Goal: Check status: Check status

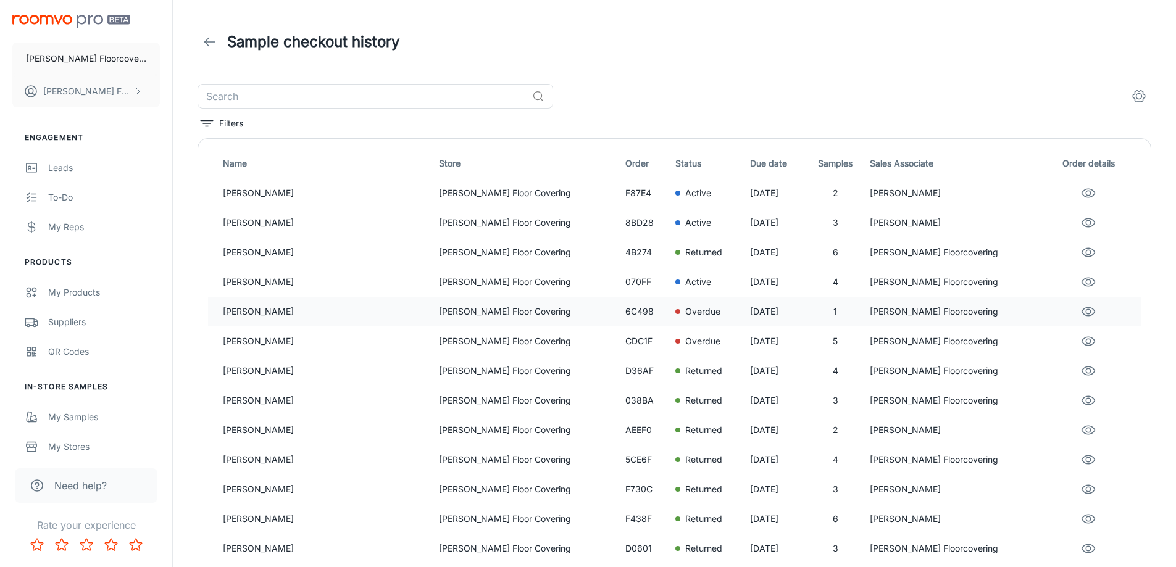
click at [538, 308] on p "[PERSON_NAME] Floor Covering" at bounding box center [527, 312] width 177 height 14
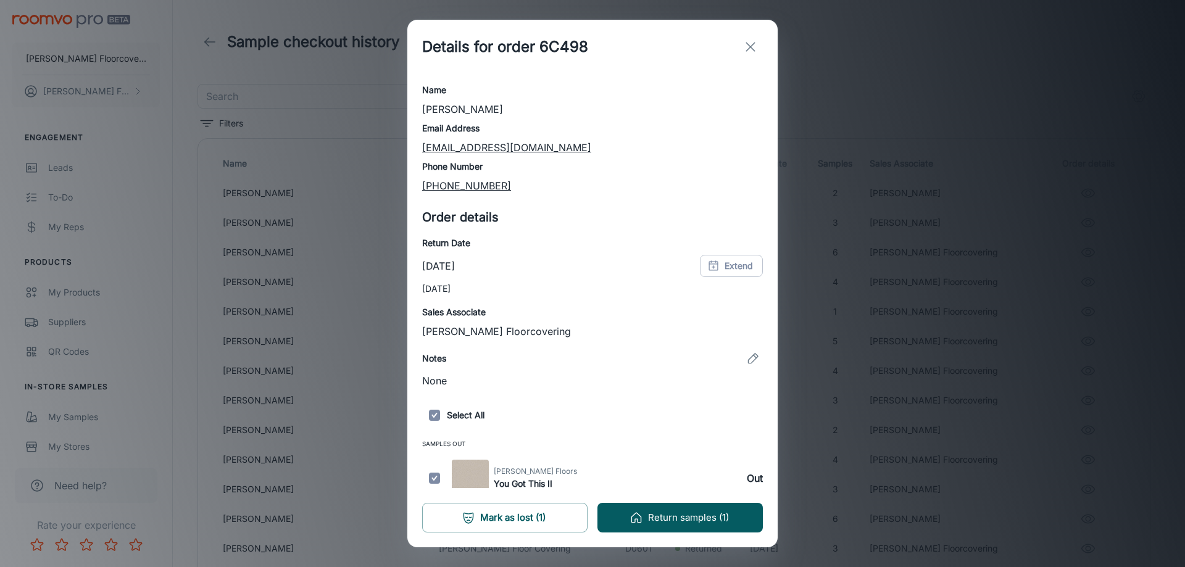
scroll to position [28, 0]
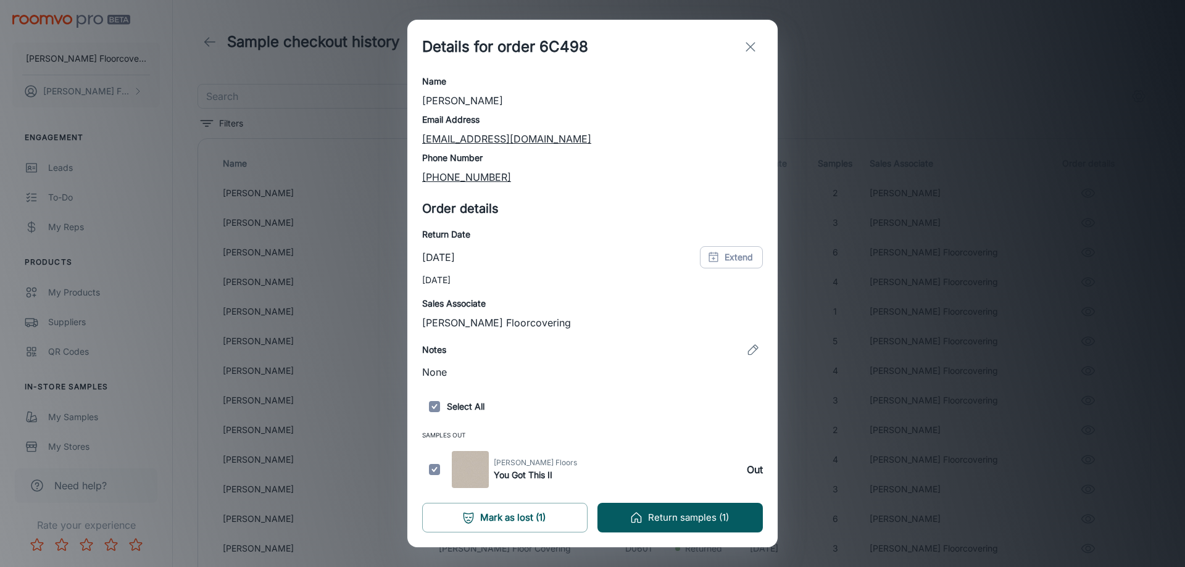
click at [751, 46] on line "exit" at bounding box center [750, 47] width 9 height 9
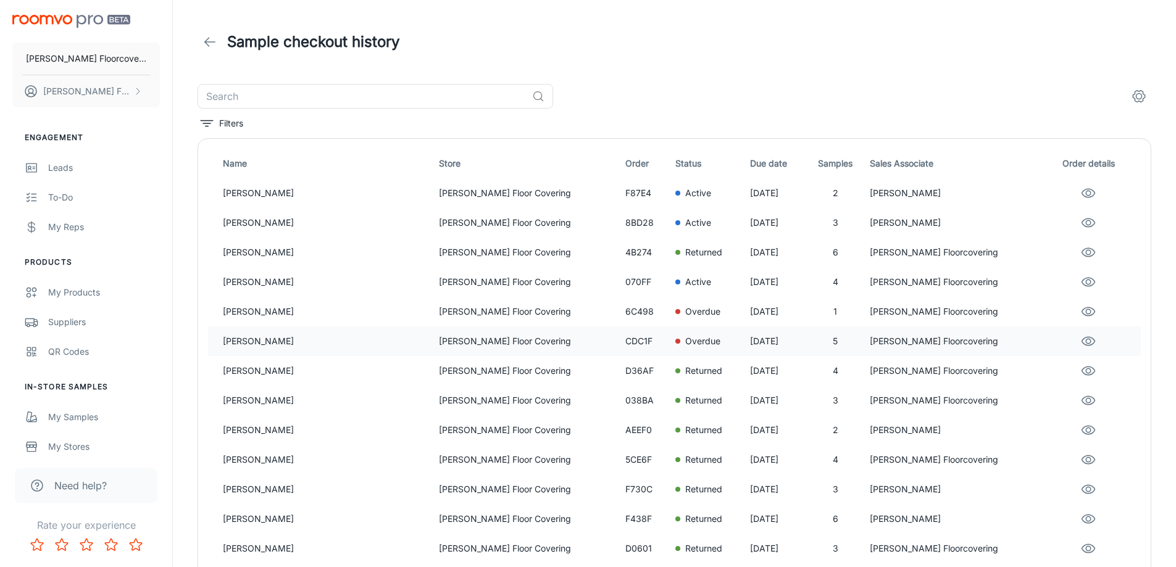
click at [685, 343] on p "Overdue" at bounding box center [702, 342] width 35 height 14
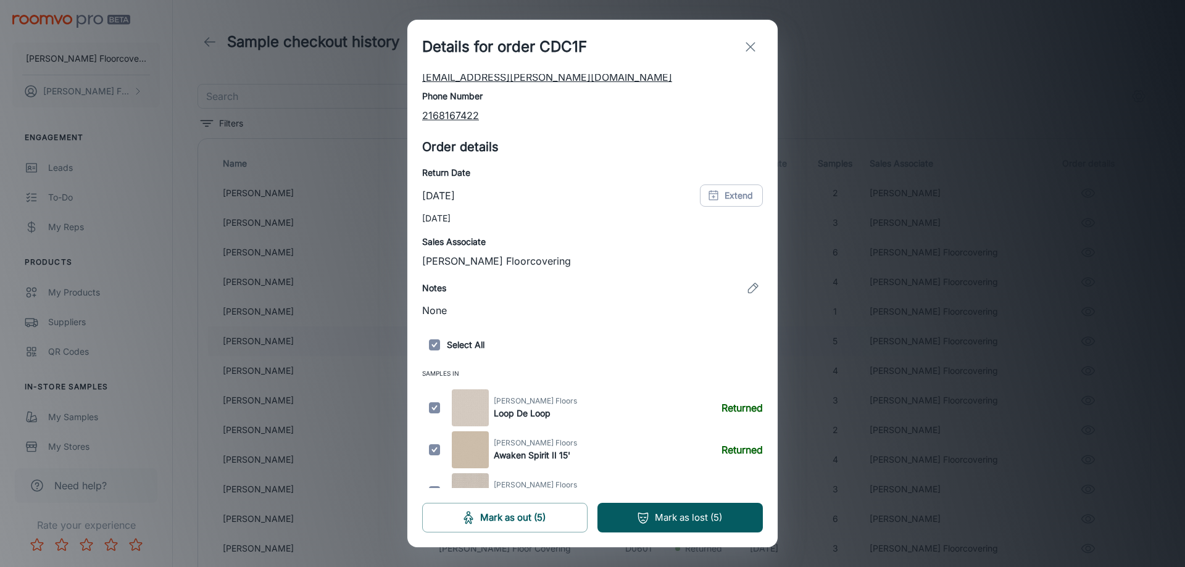
scroll to position [196, 0]
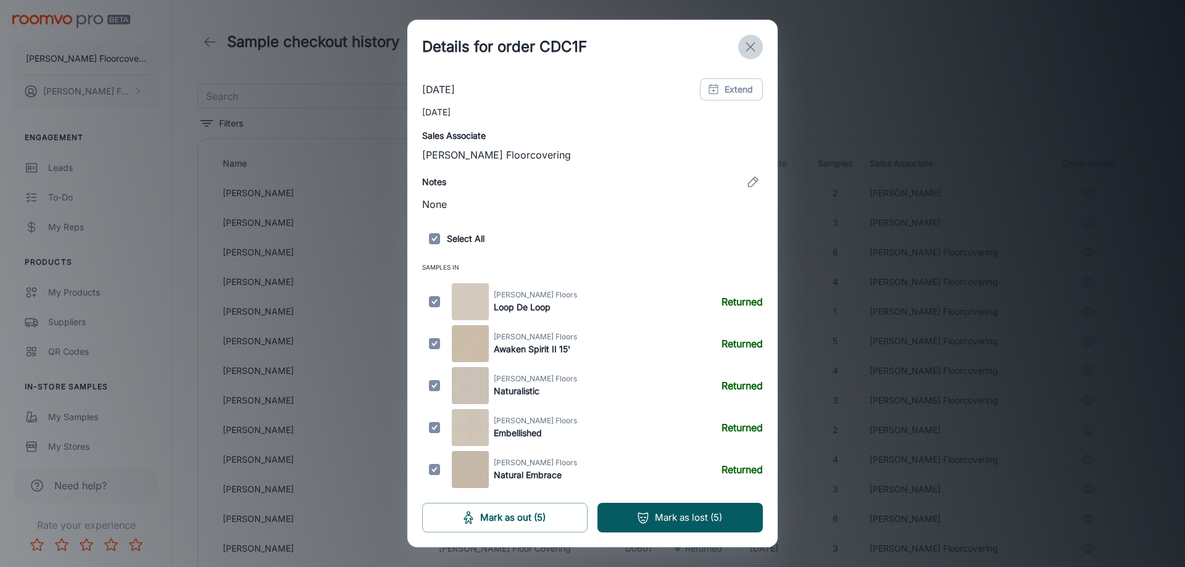
click at [751, 48] on icon "exit" at bounding box center [750, 47] width 15 height 15
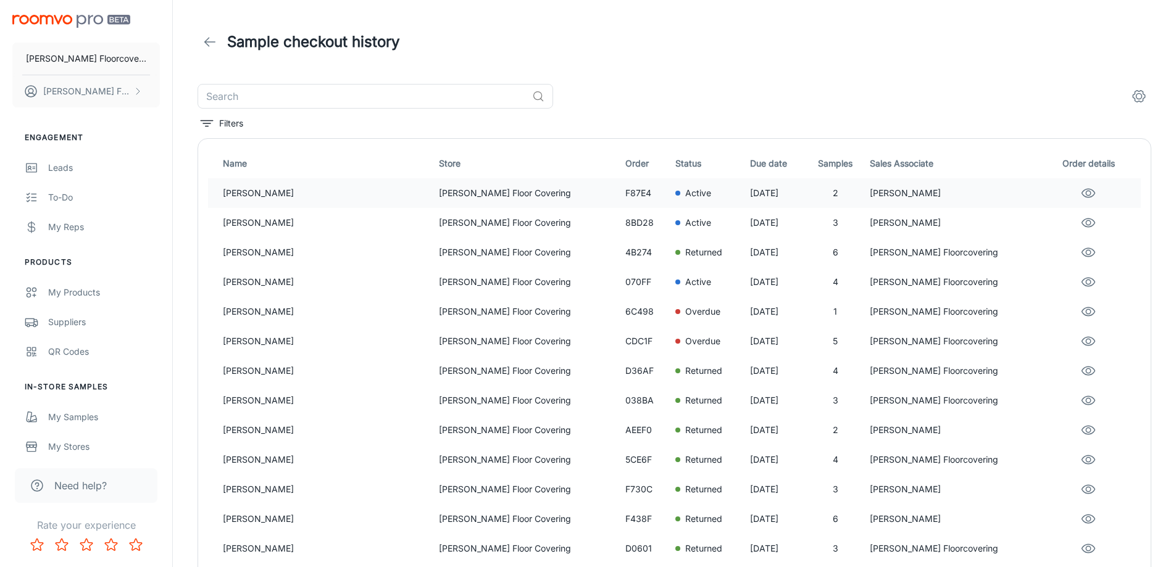
click at [675, 190] on div "Active" at bounding box center [707, 193] width 65 height 14
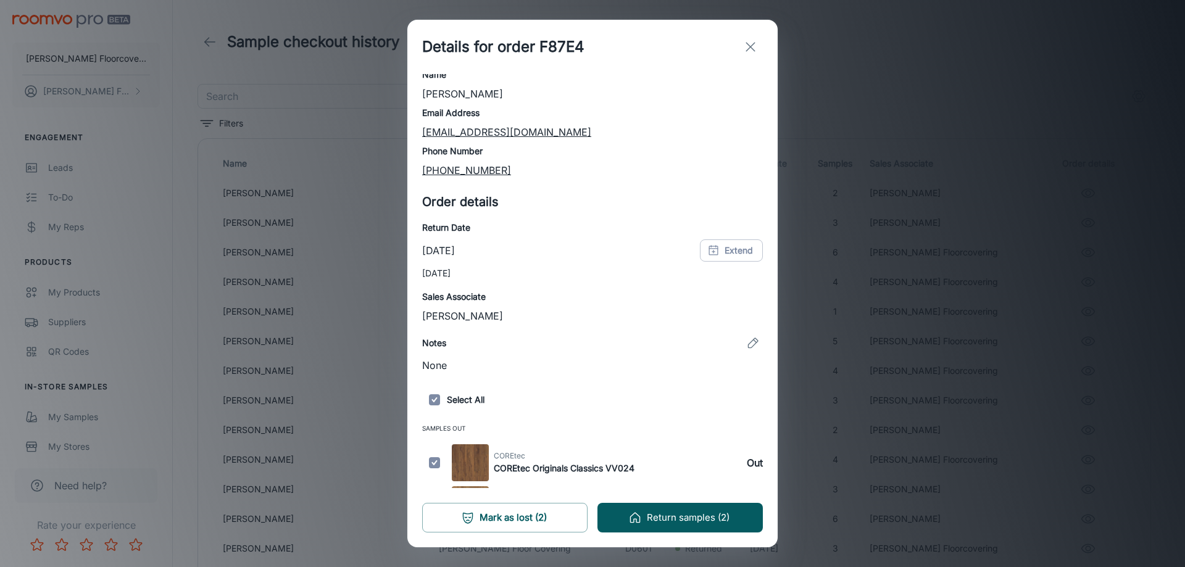
scroll to position [70, 0]
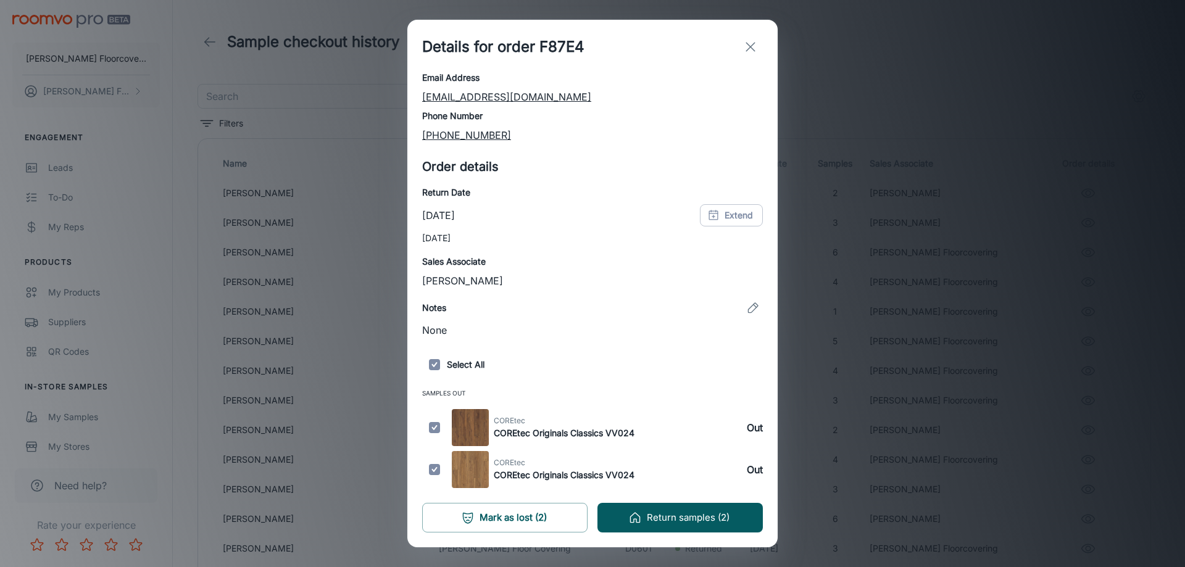
click at [746, 41] on icon "exit" at bounding box center [750, 47] width 15 height 15
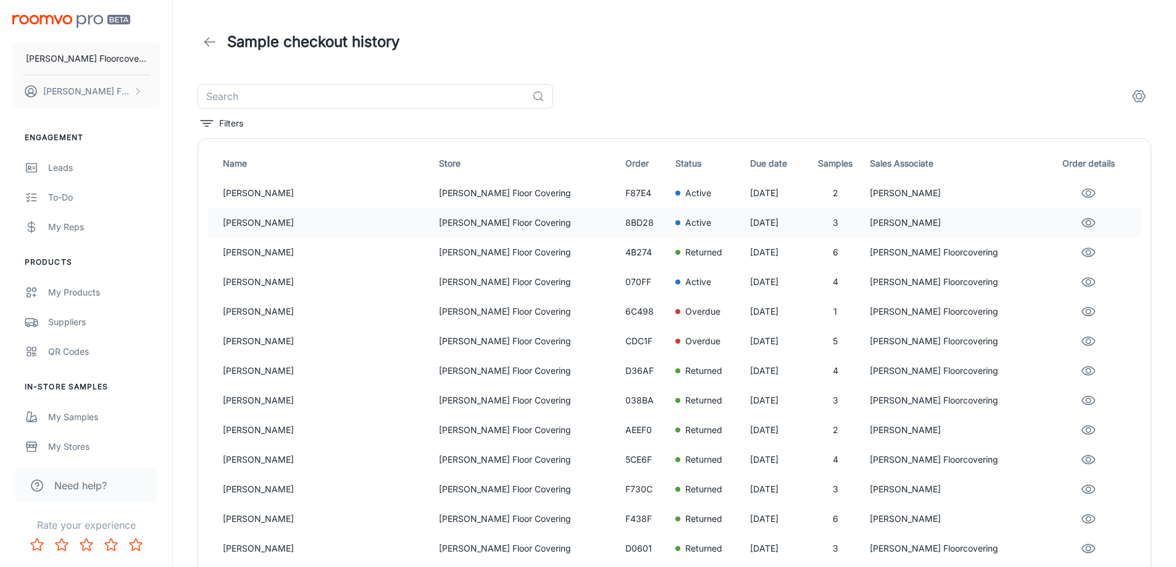
click at [675, 221] on div "Active" at bounding box center [707, 223] width 65 height 14
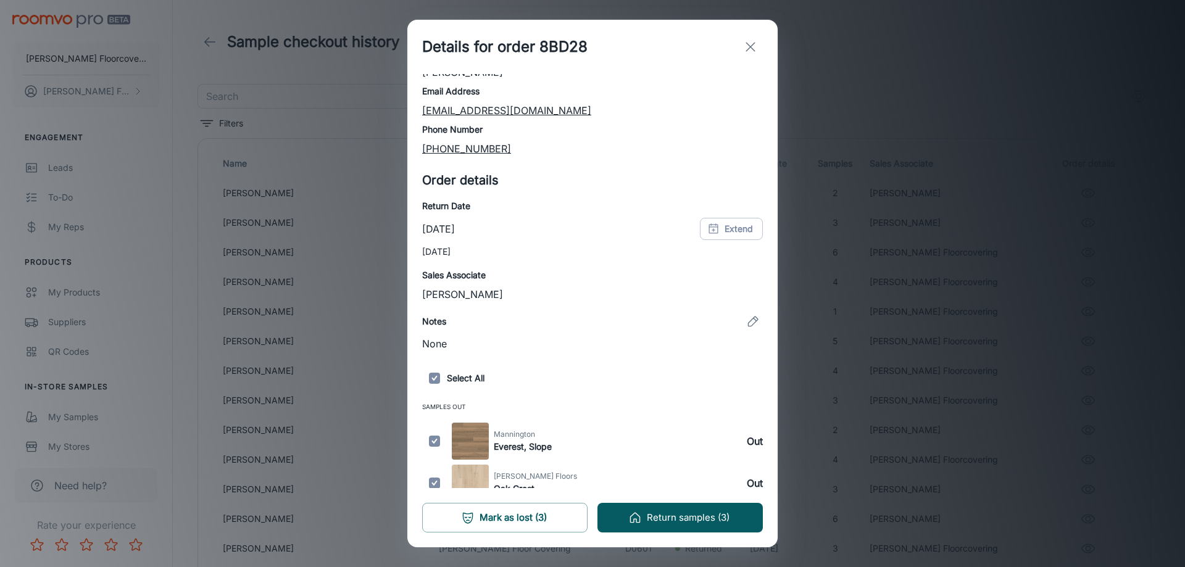
scroll to position [112, 0]
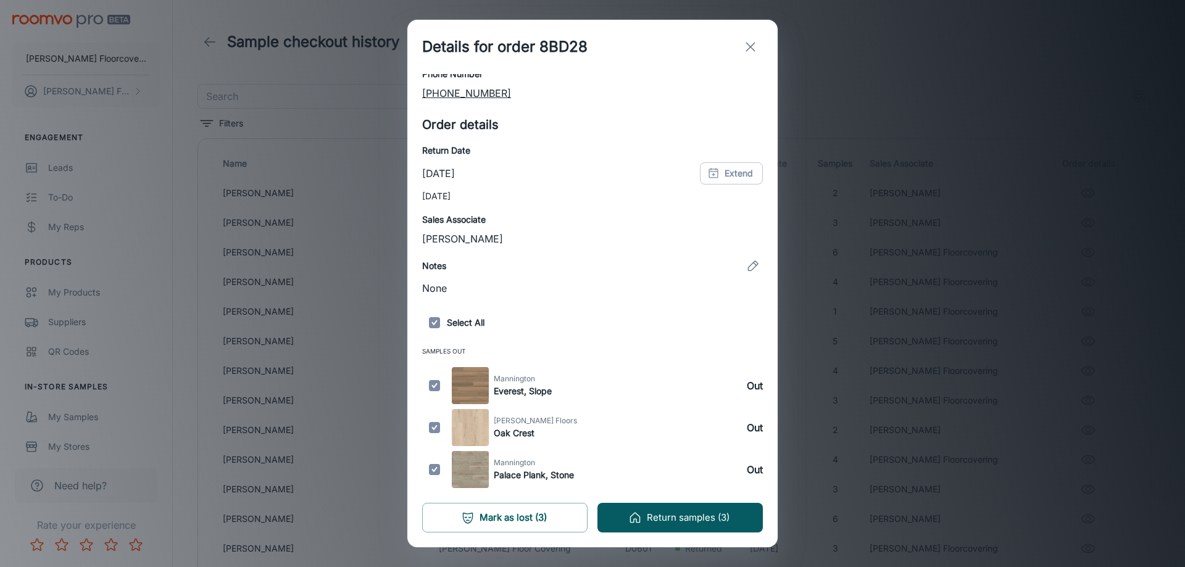
click at [748, 48] on icon "exit" at bounding box center [750, 47] width 15 height 15
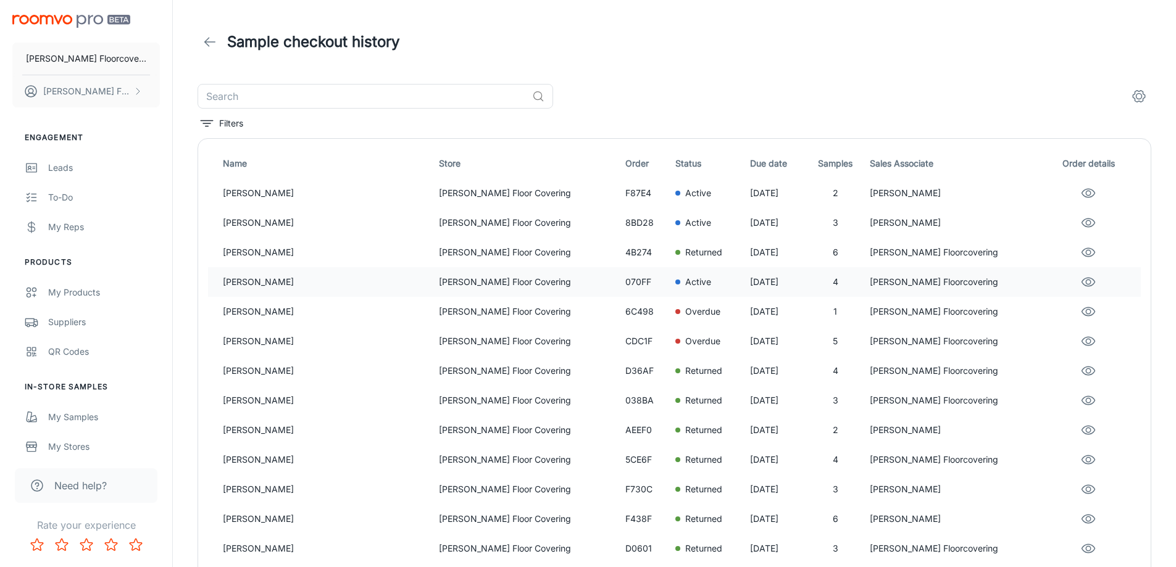
click at [675, 281] on div "Active" at bounding box center [707, 282] width 65 height 14
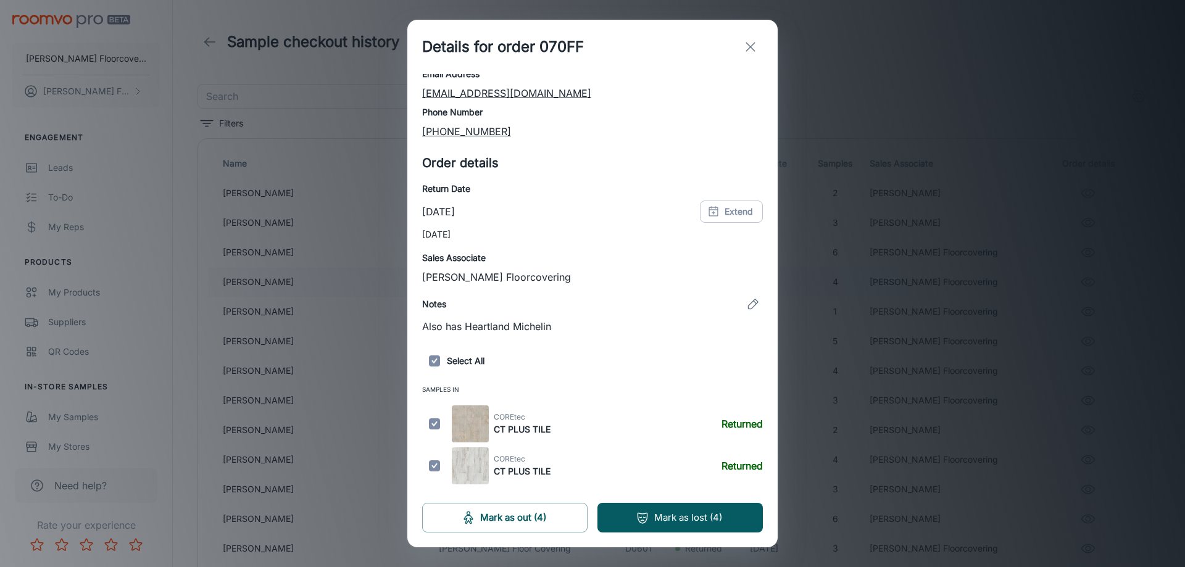
scroll to position [154, 0]
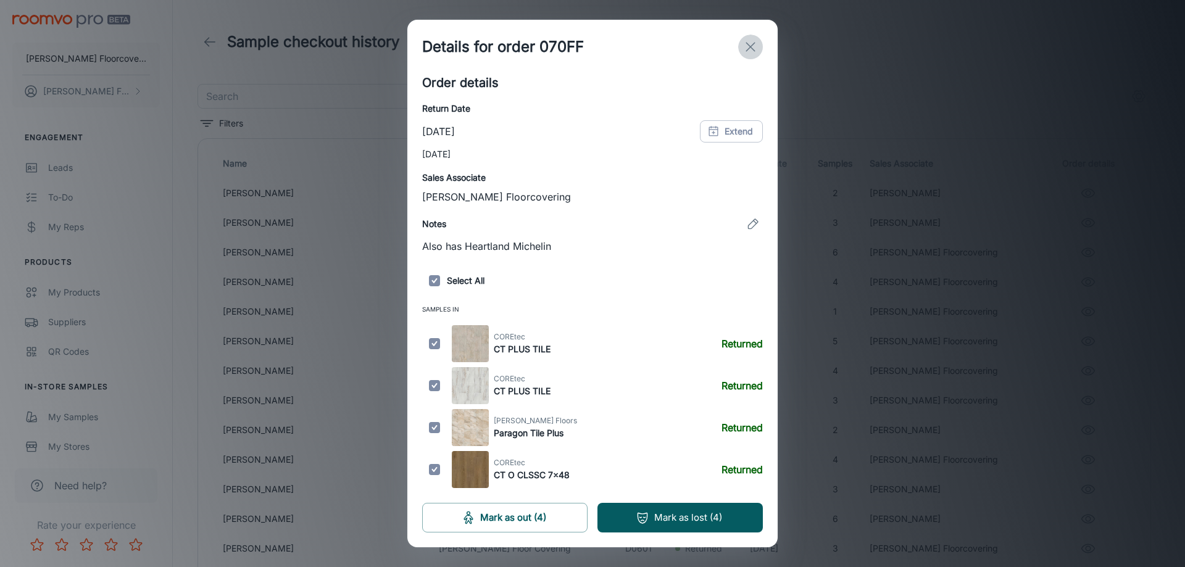
click at [752, 49] on icon "exit" at bounding box center [750, 47] width 15 height 15
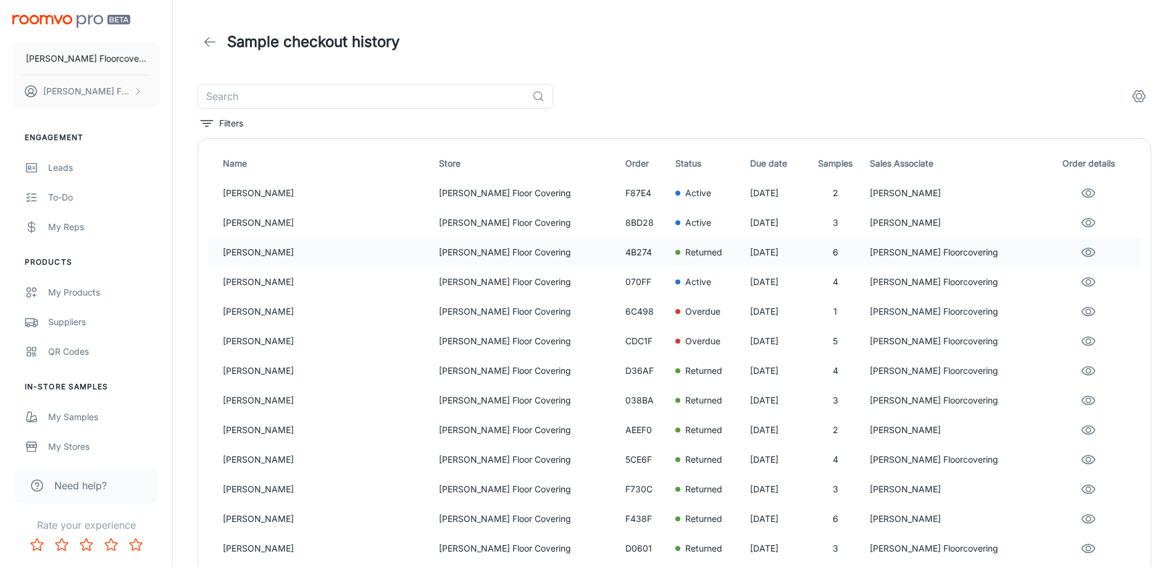
click at [483, 254] on p "[PERSON_NAME] Floor Covering" at bounding box center [527, 253] width 177 height 14
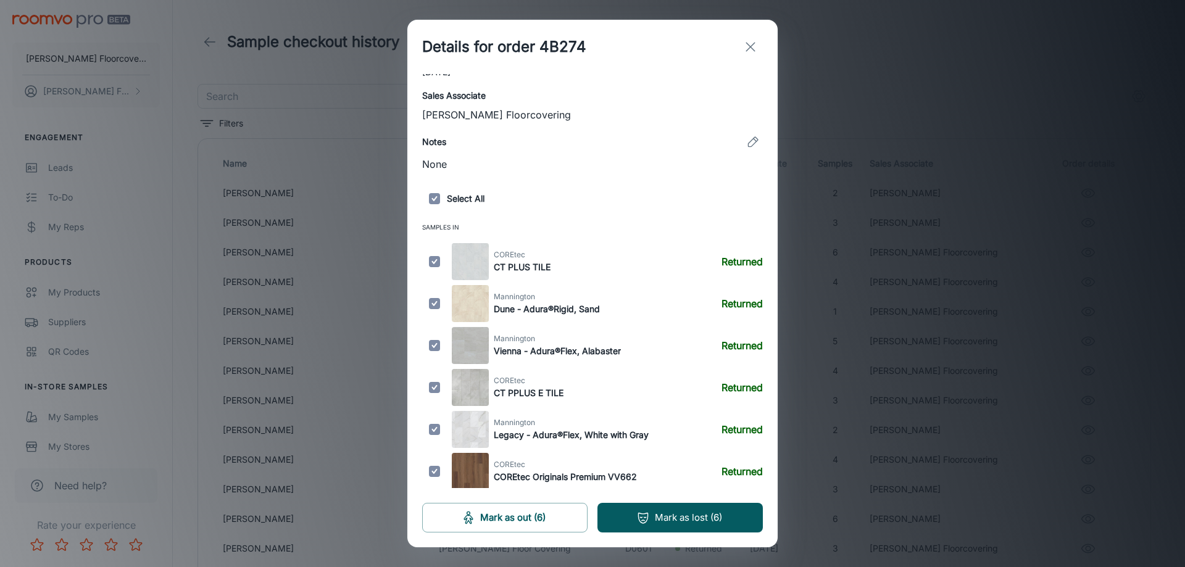
scroll to position [238, 0]
drag, startPoint x: 748, startPoint y: 48, endPoint x: 483, endPoint y: 280, distance: 352.1
click at [744, 49] on icon "exit" at bounding box center [750, 47] width 15 height 15
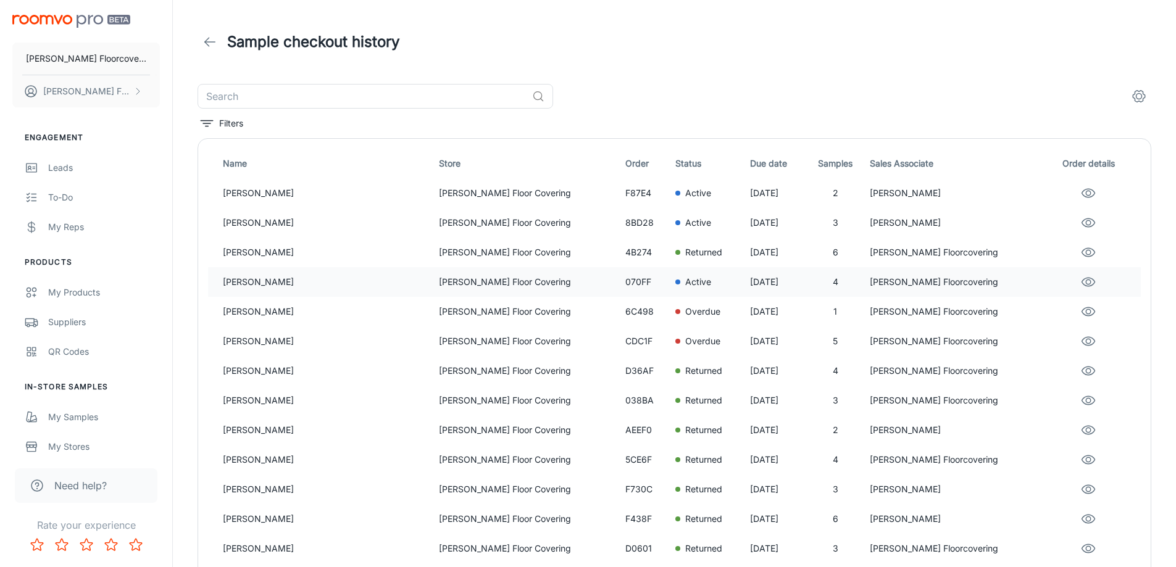
click at [685, 283] on p "Active" at bounding box center [698, 282] width 26 height 14
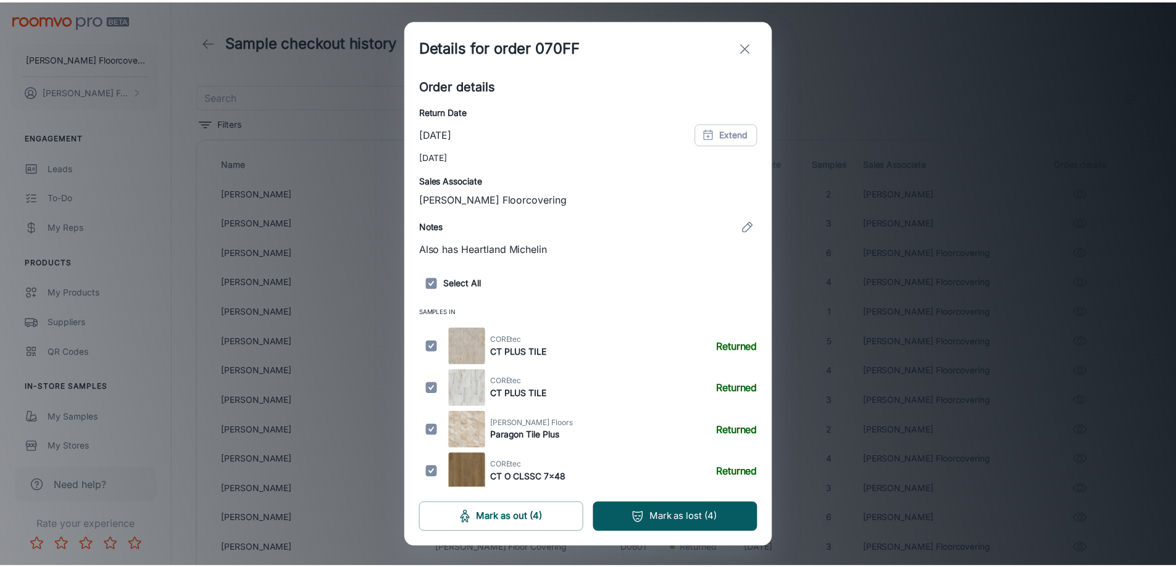
scroll to position [154, 0]
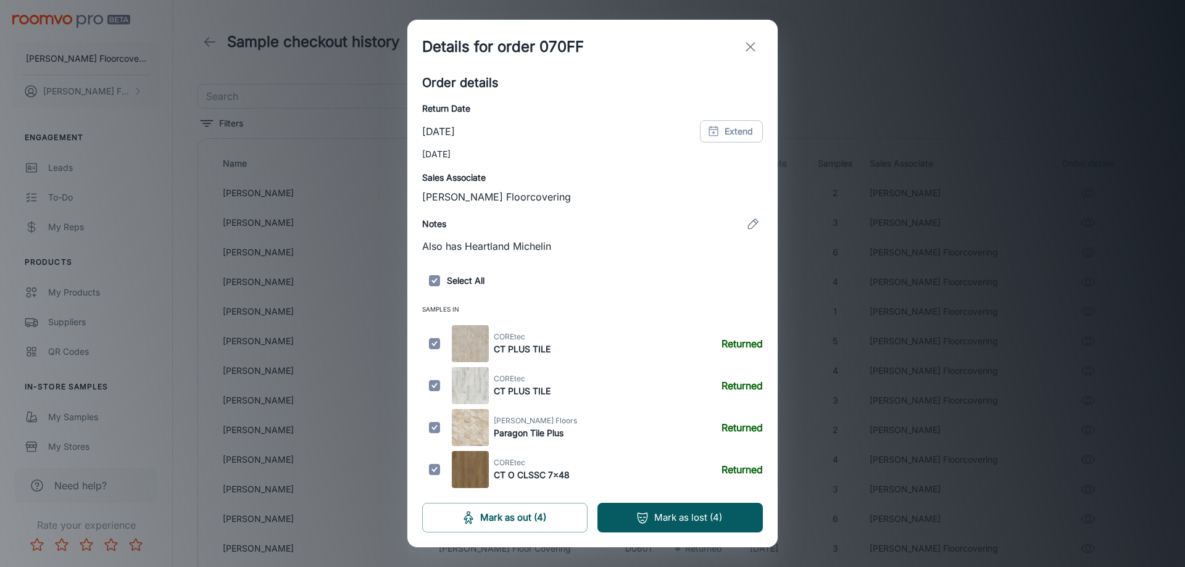
click at [751, 48] on line "exit" at bounding box center [750, 47] width 9 height 9
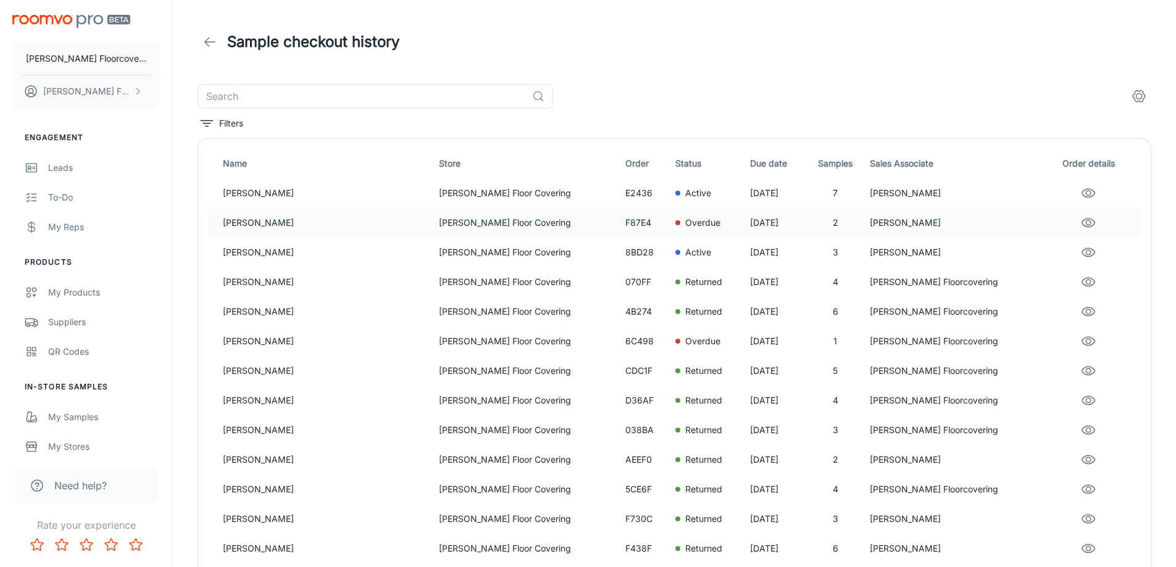
click at [327, 222] on p "[PERSON_NAME]" at bounding box center [326, 223] width 206 height 14
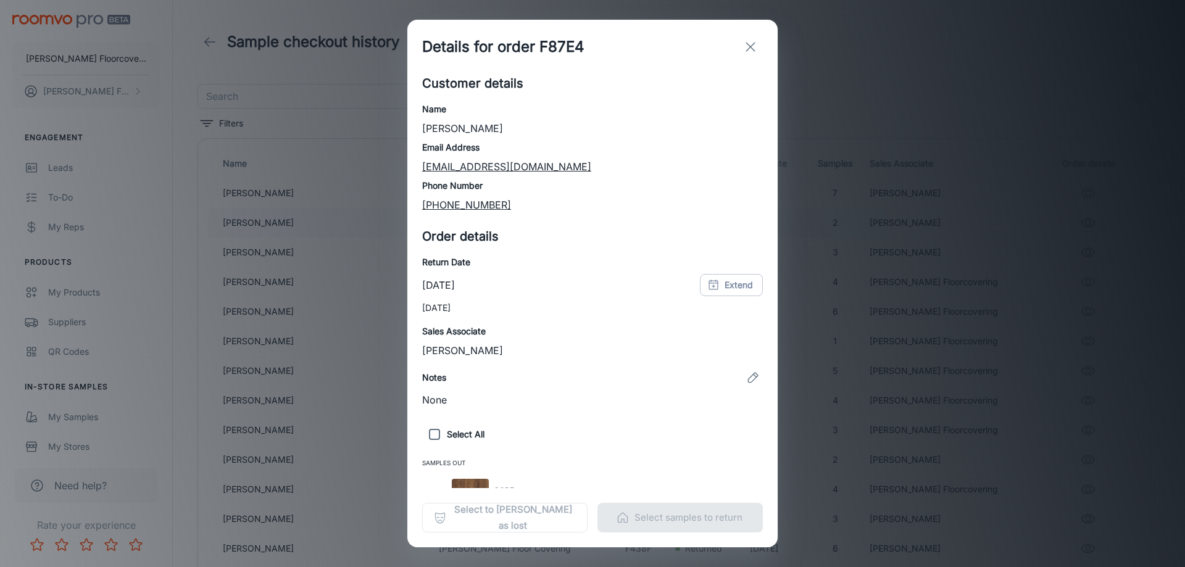
checkbox input "true"
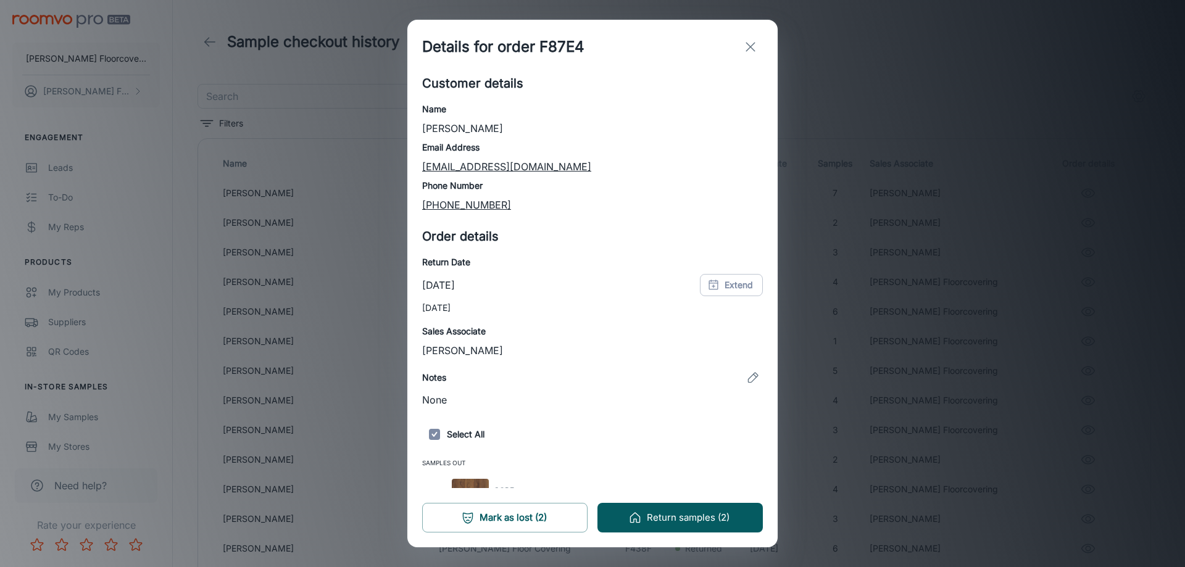
click at [746, 43] on icon "exit" at bounding box center [750, 47] width 15 height 15
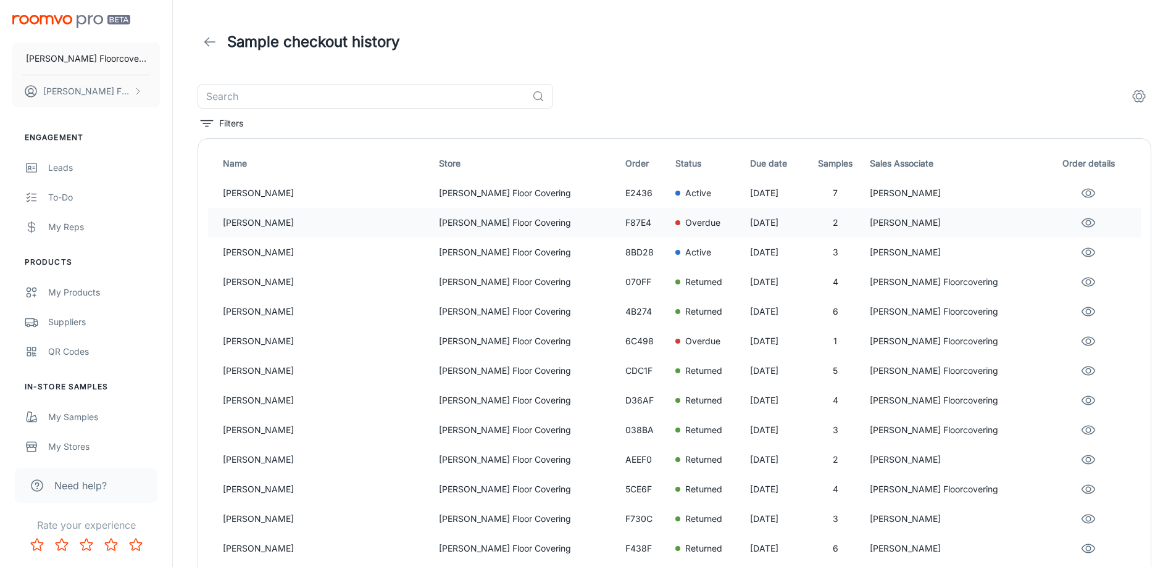
click at [685, 219] on p "Overdue" at bounding box center [702, 223] width 35 height 14
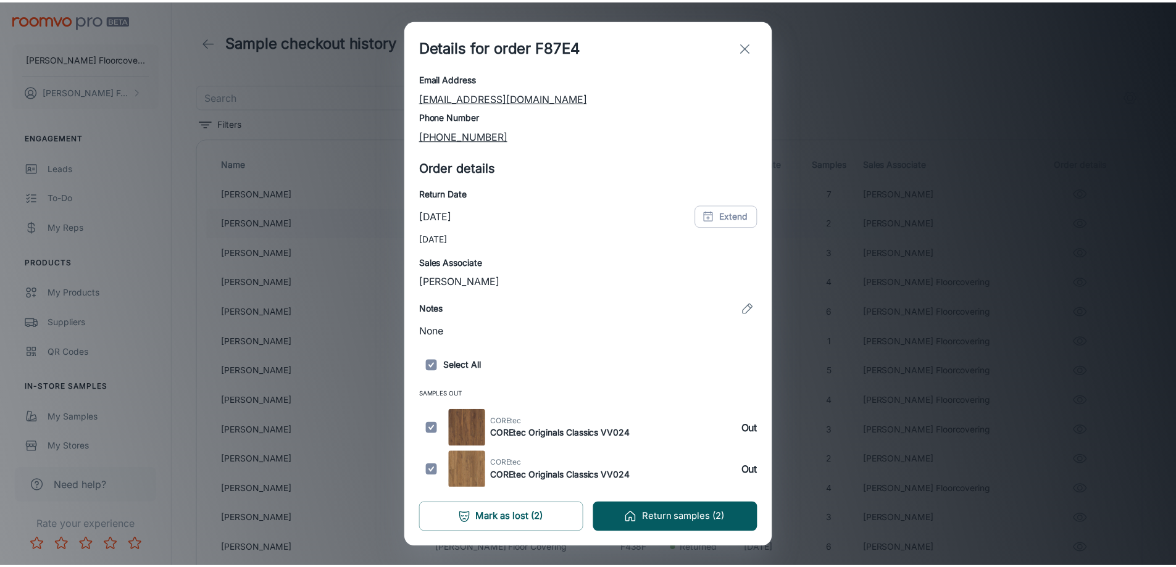
scroll to position [70, 0]
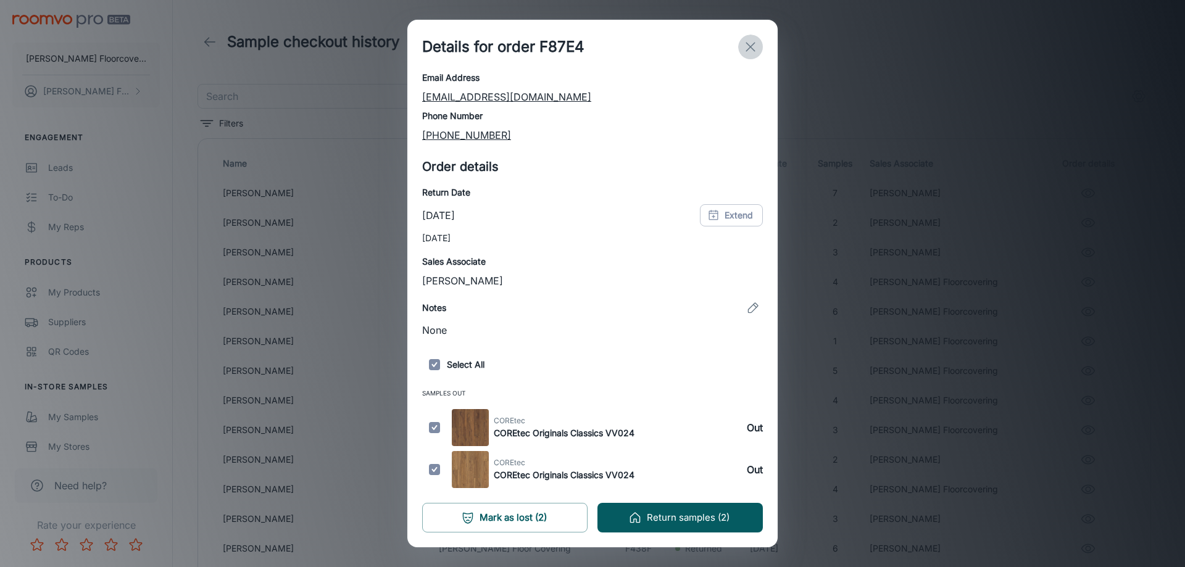
click at [747, 42] on icon "exit" at bounding box center [750, 47] width 15 height 15
